Goal: Book appointment/travel/reservation

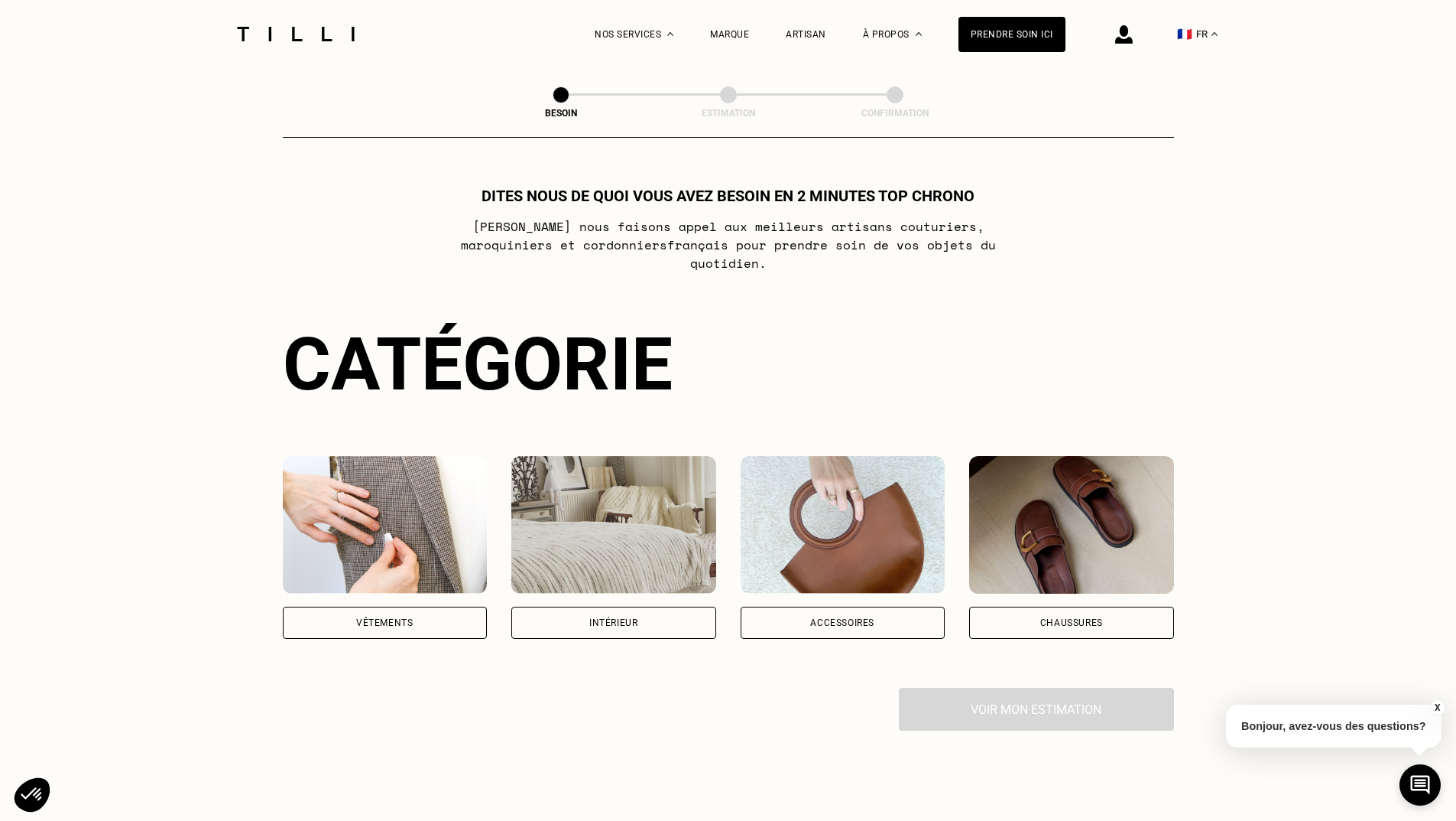
click at [630, 618] on div "Intérieur" at bounding box center [613, 623] width 48 height 9
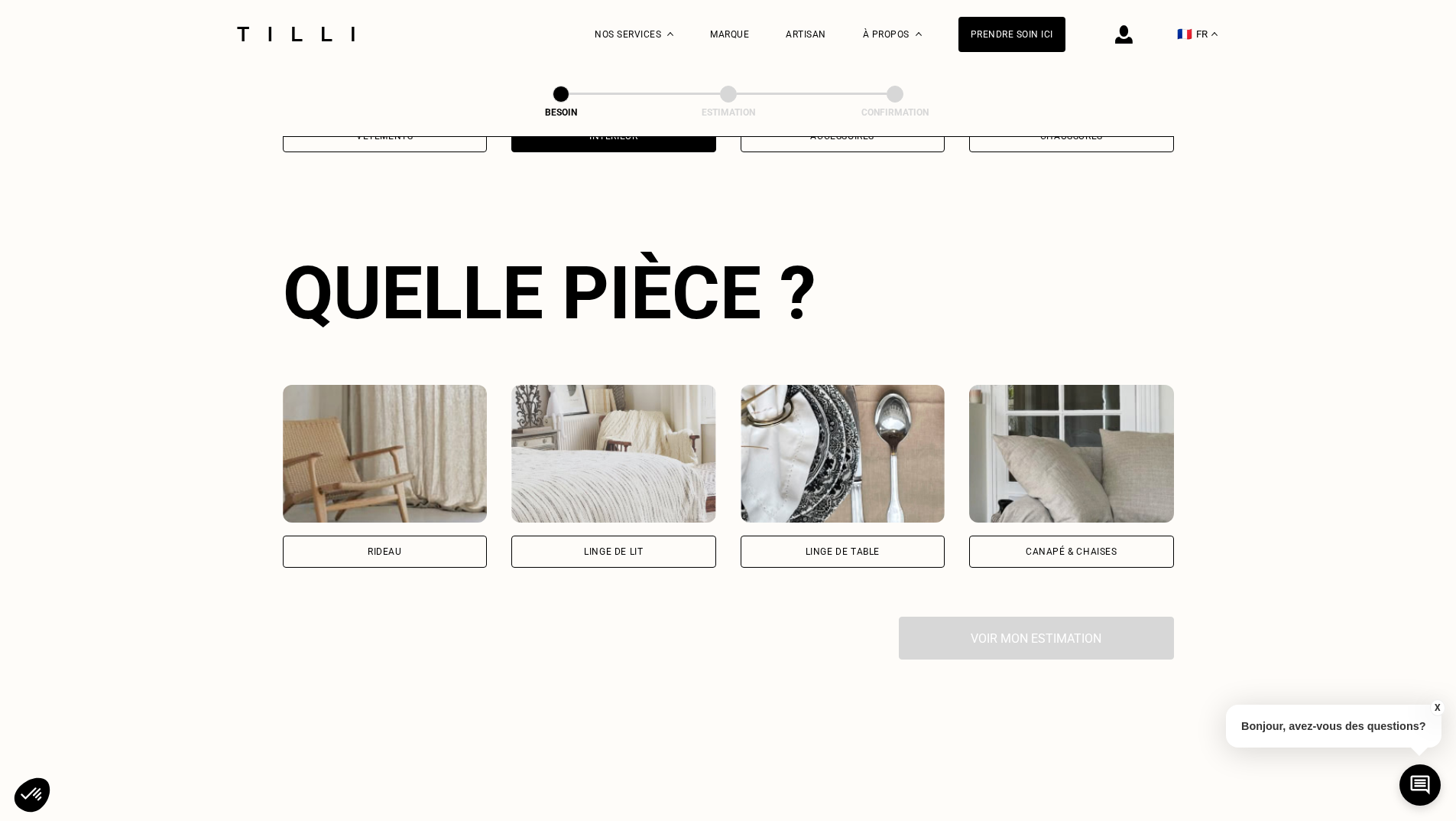
scroll to position [500, 0]
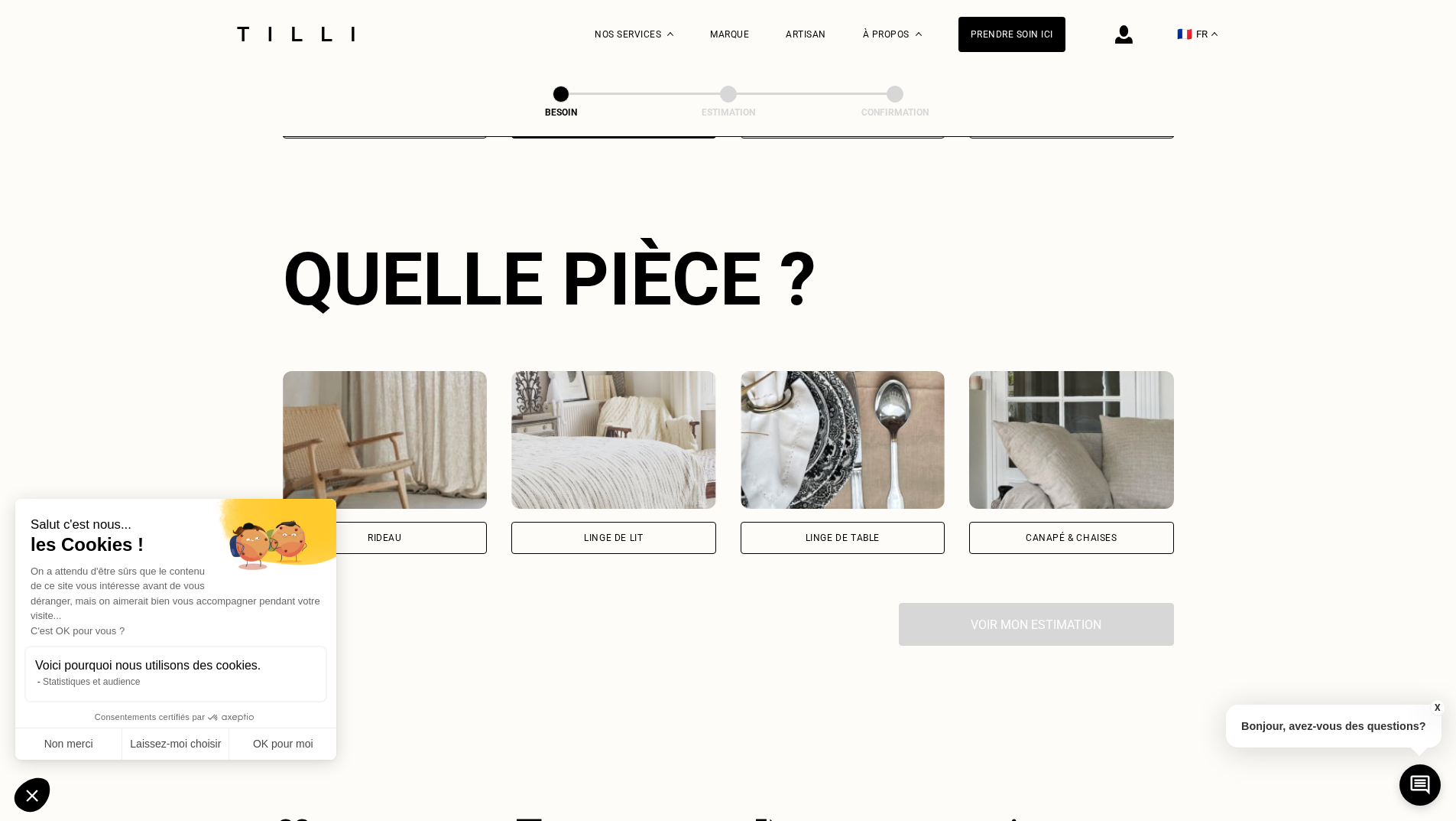
click at [436, 523] on div "Rideau" at bounding box center [385, 537] width 205 height 33
select select "FR"
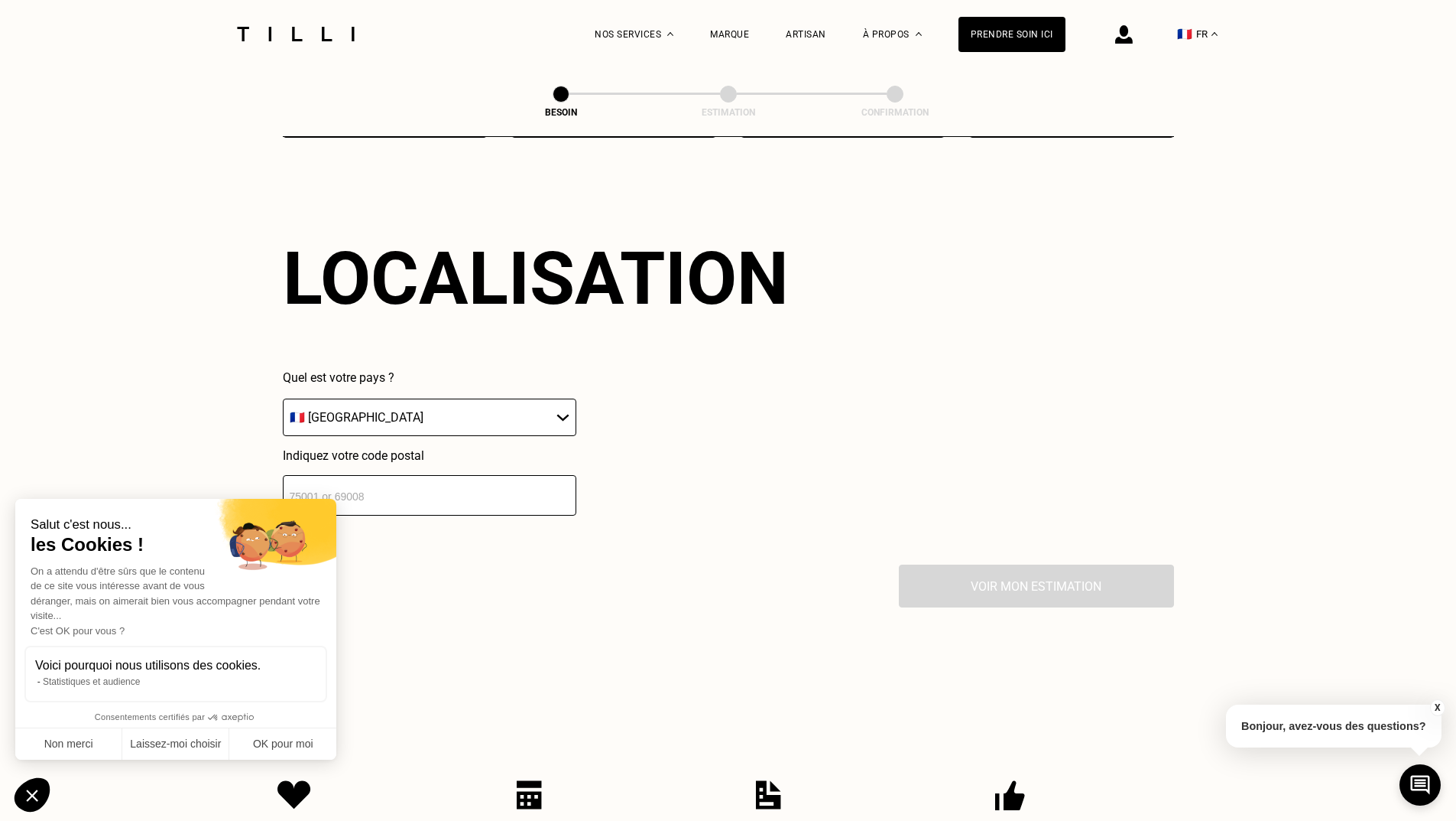
scroll to position [918, 0]
click at [468, 477] on input "number" at bounding box center [430, 494] width 294 height 41
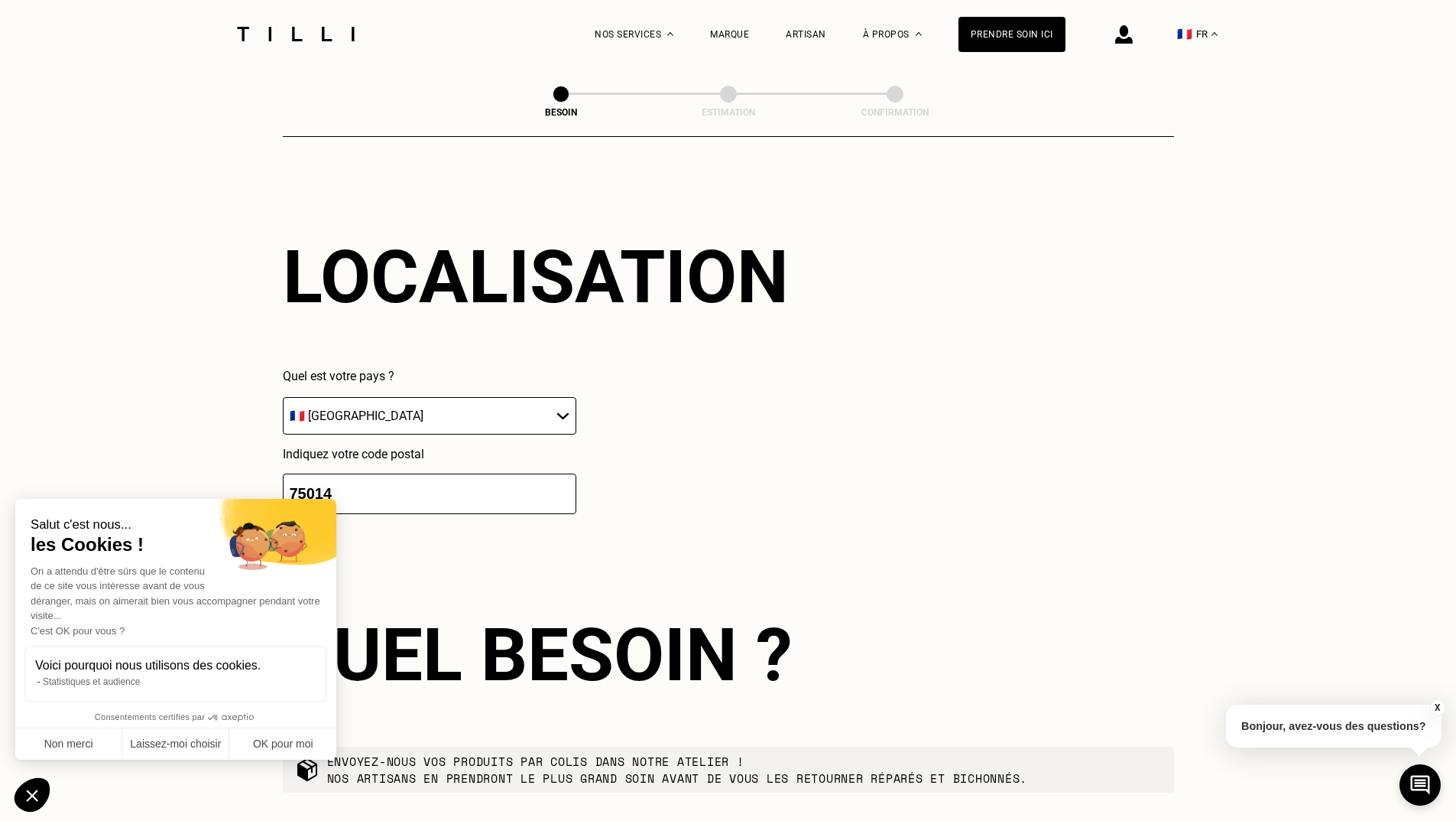
type input "75014"
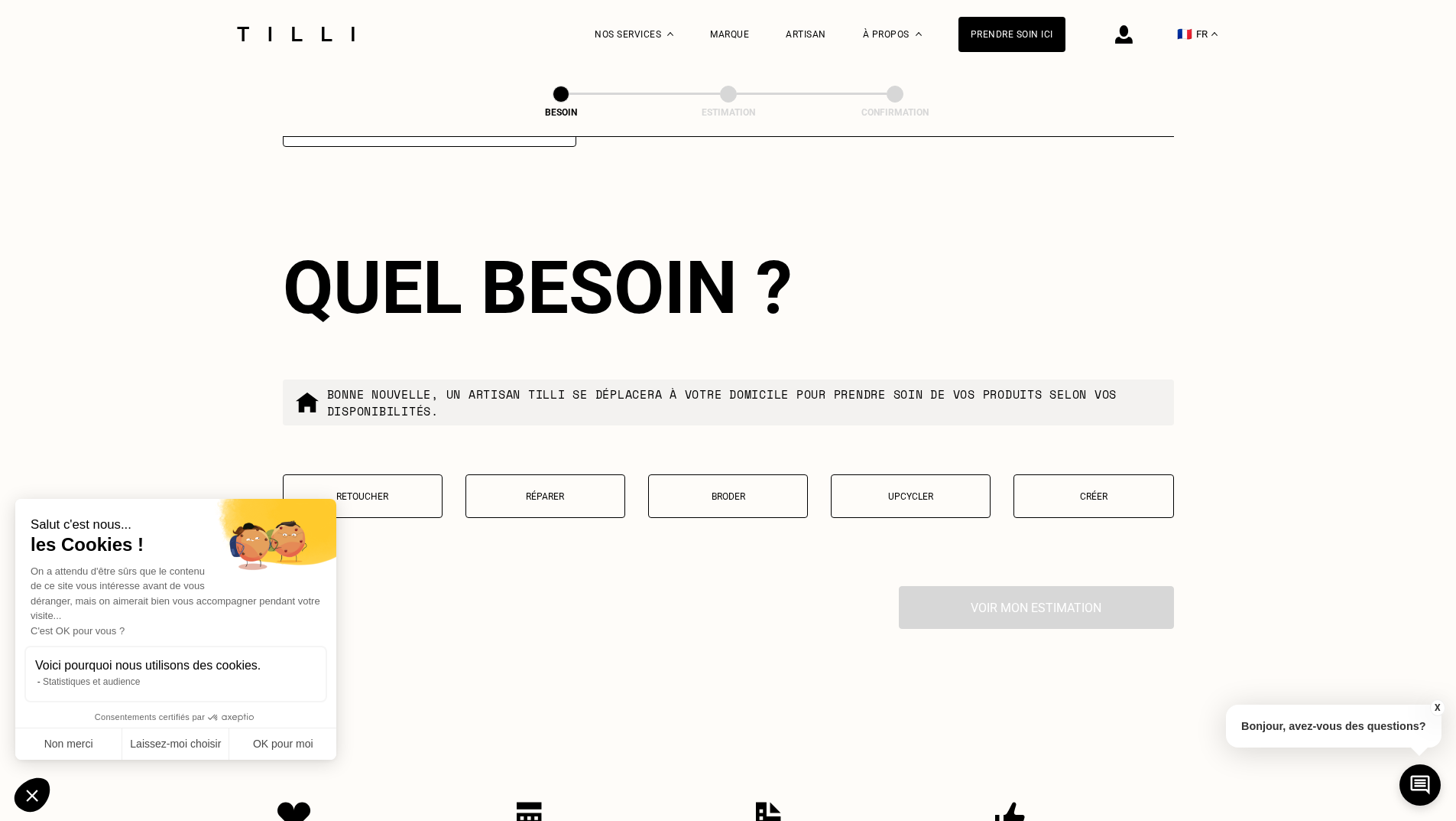
scroll to position [1298, 0]
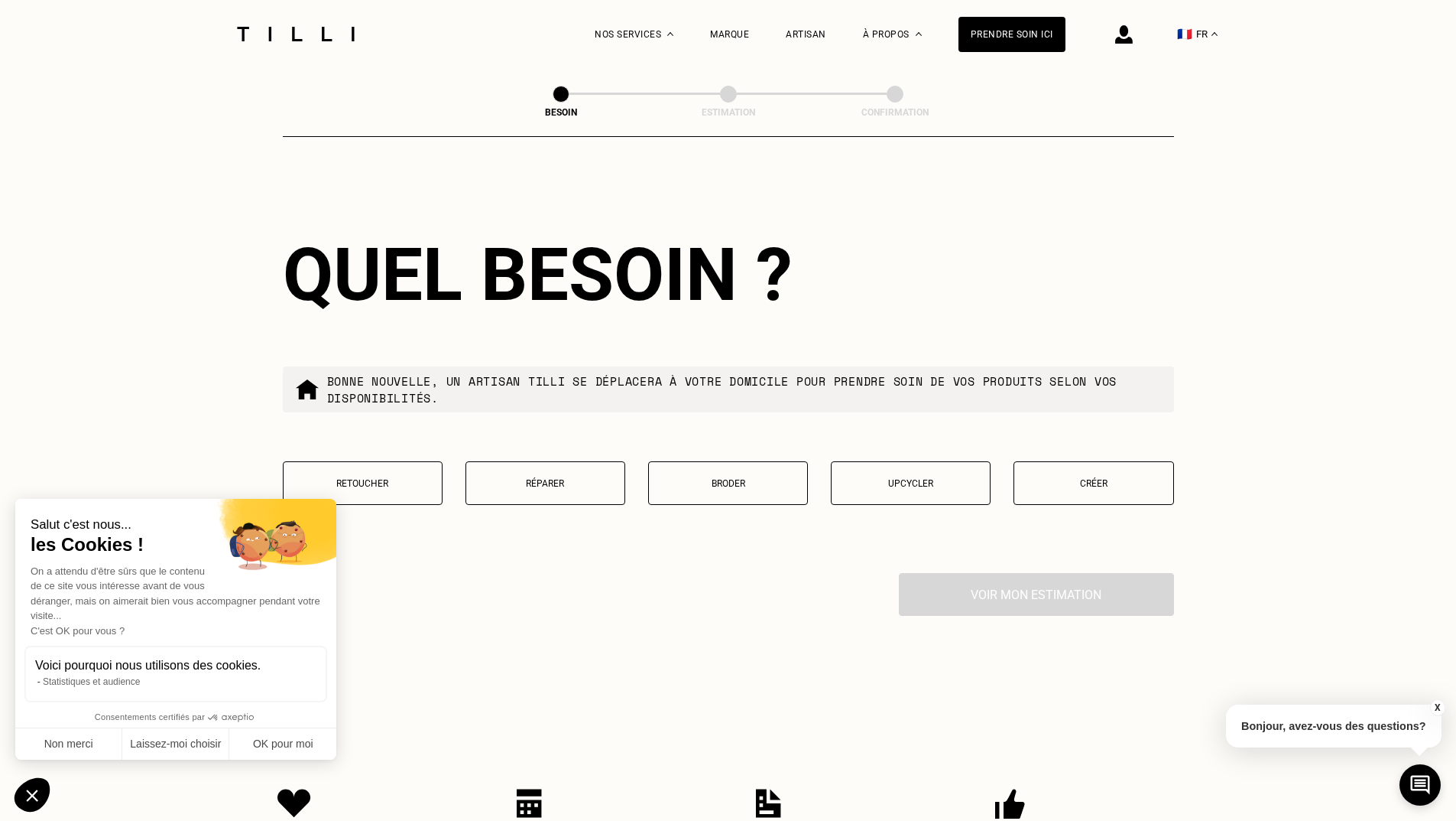
click at [396, 466] on button "Retoucher" at bounding box center [363, 482] width 160 height 44
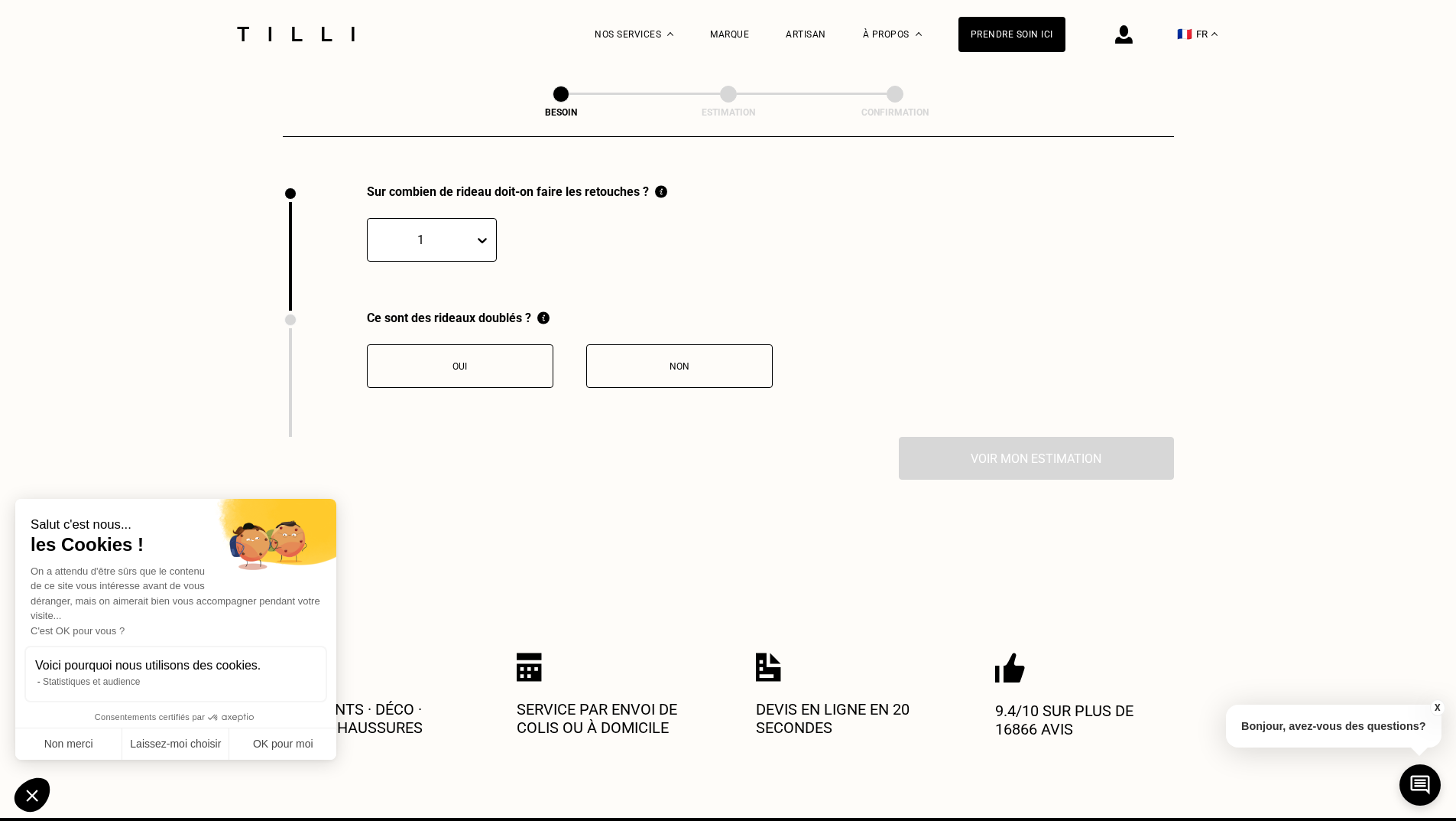
scroll to position [1690, 0]
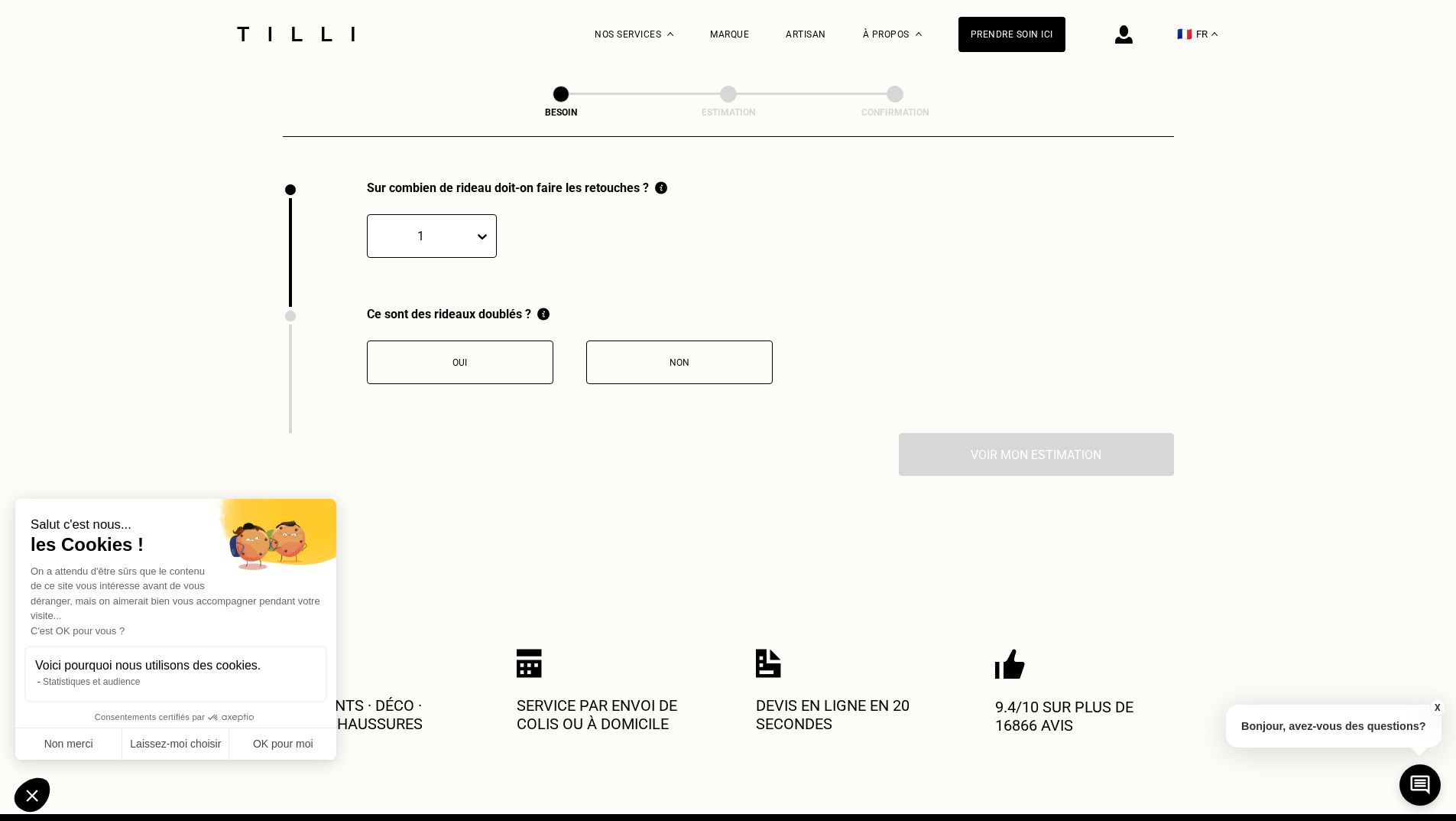
click at [485, 234] on icon at bounding box center [483, 236] width 9 height 6
click at [430, 306] on div "2" at bounding box center [432, 309] width 130 height 28
click at [726, 362] on button "Non" at bounding box center [679, 362] width 186 height 44
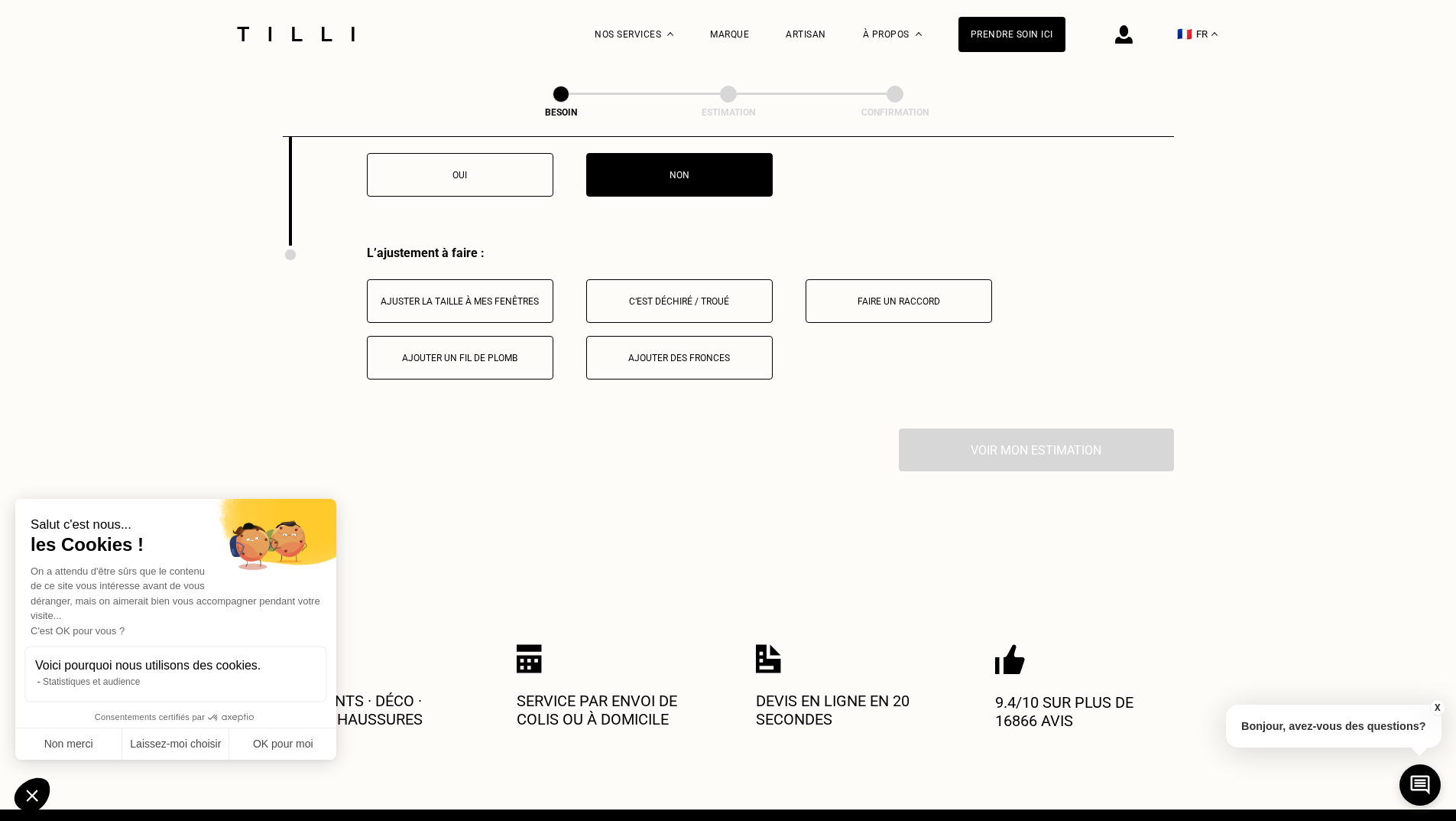
scroll to position [1943, 0]
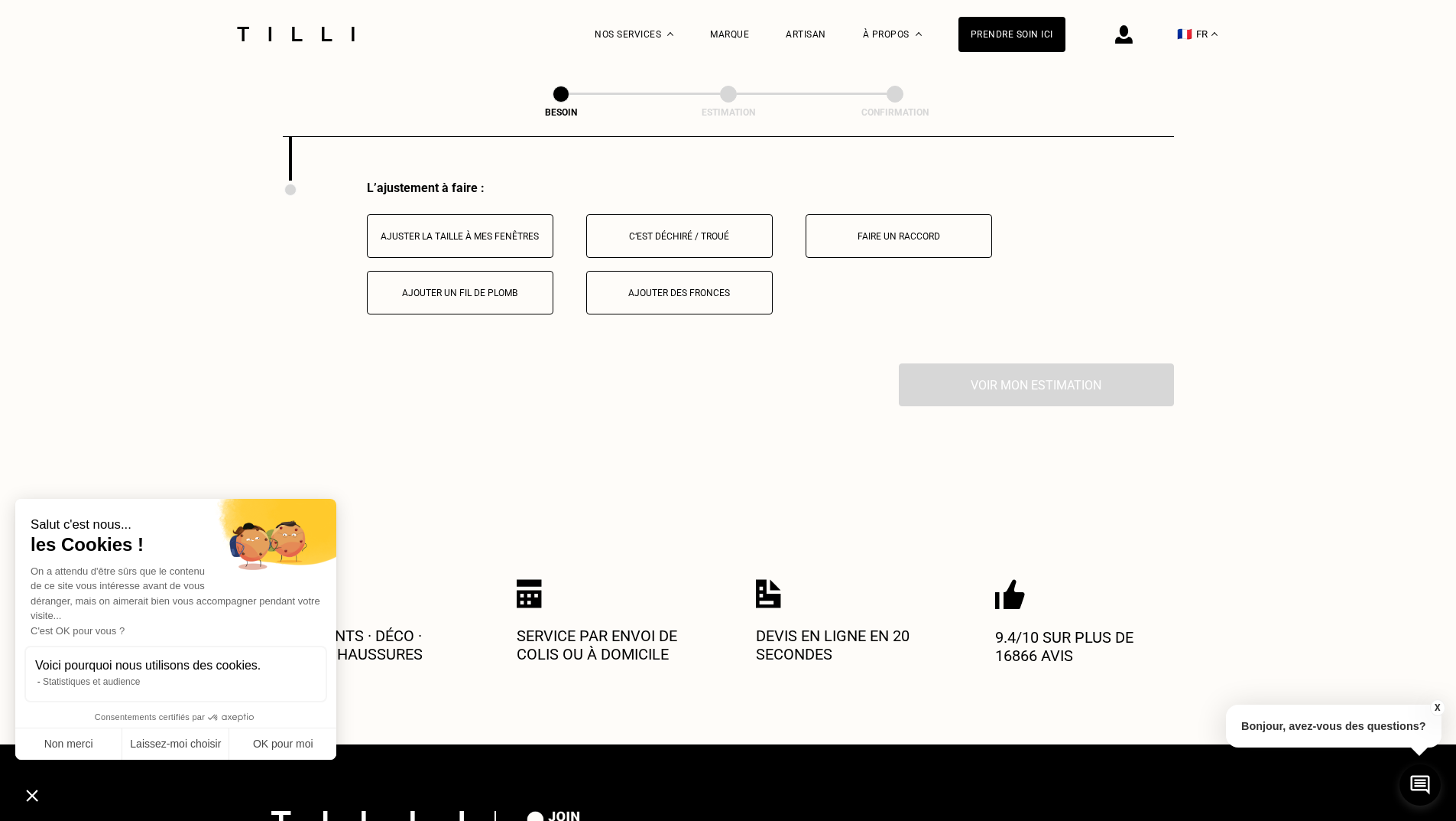
click at [522, 238] on button "Ajuster la taille à mes fenêtres" at bounding box center [460, 236] width 186 height 44
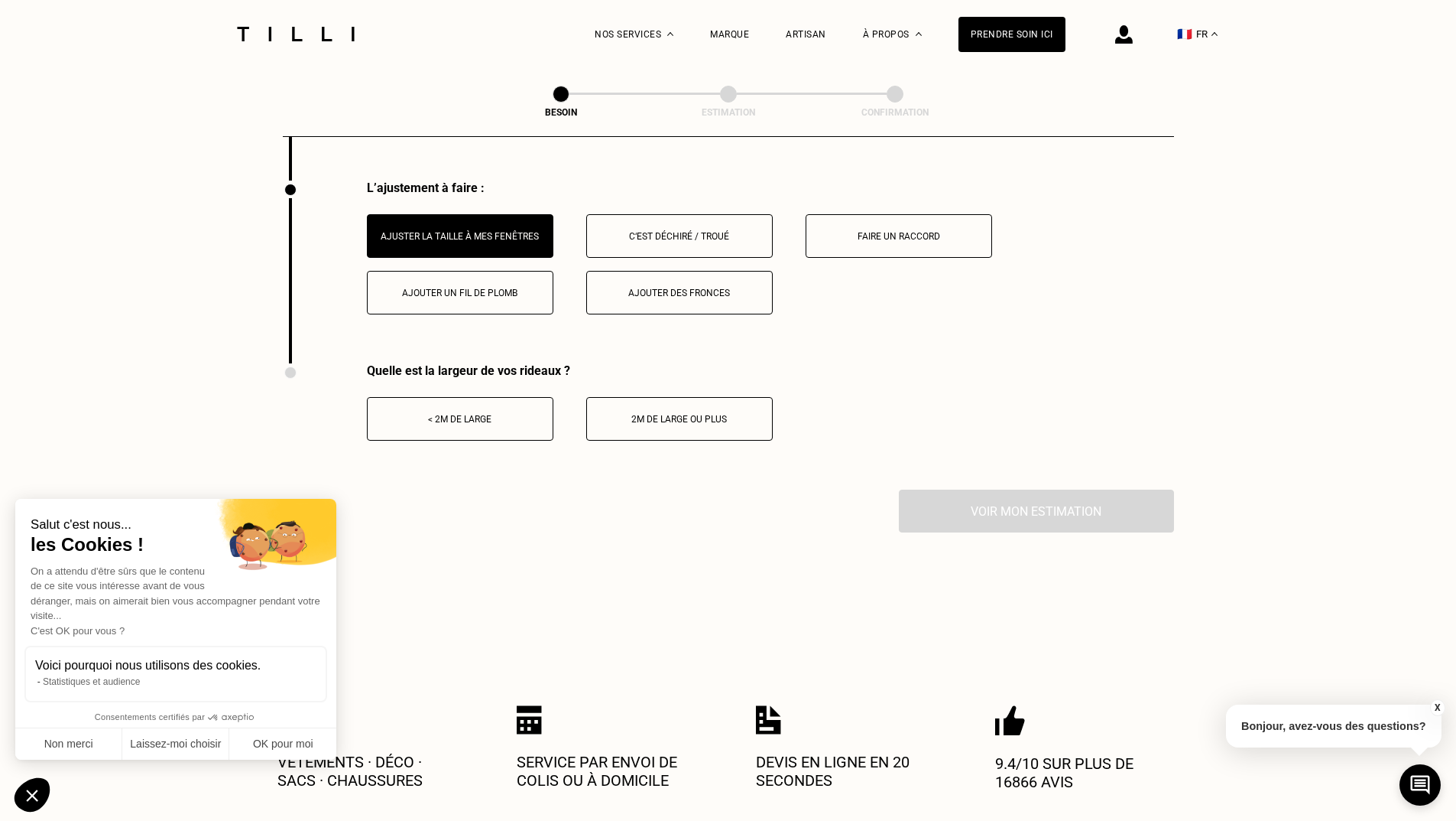
click at [506, 419] on button "< 2m de large" at bounding box center [460, 418] width 186 height 44
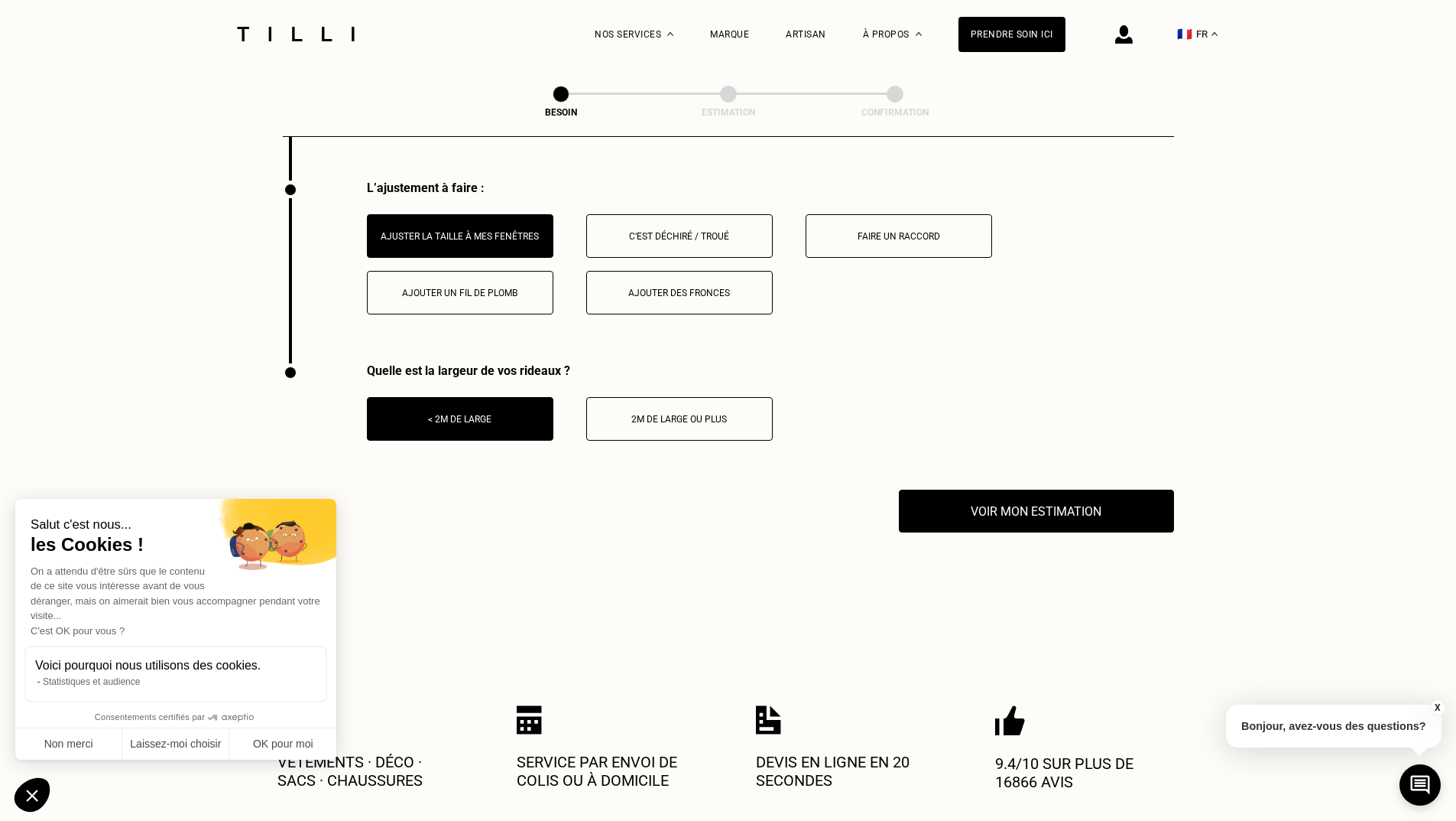
click at [996, 478] on div "Quelle est la largeur de vos rideaux ? < 2m de large 2m de large ou plus" at bounding box center [728, 426] width 891 height 127
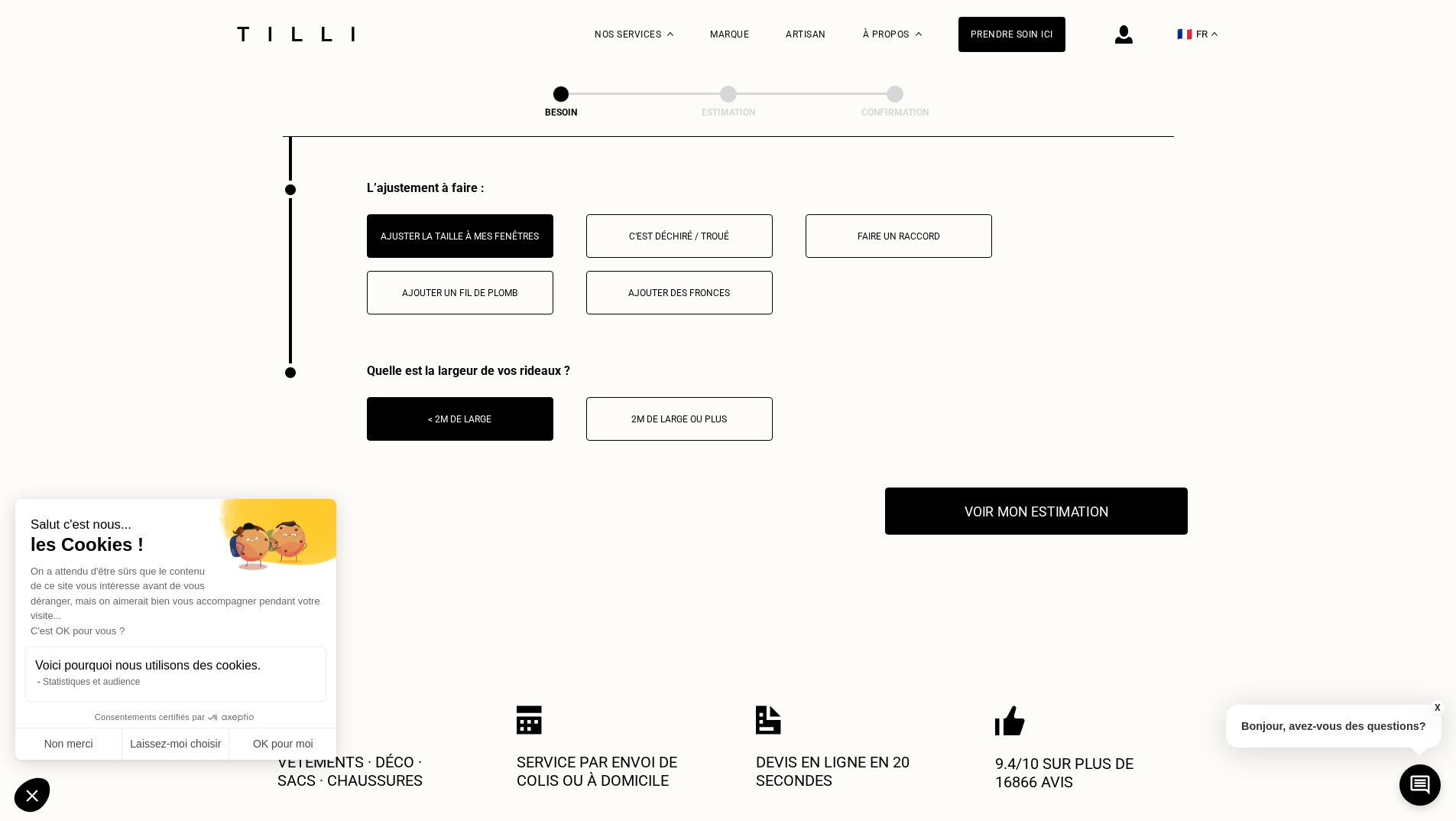
click at [1006, 496] on button "Voir mon estimation" at bounding box center [1035, 510] width 302 height 47
